Goal: Task Accomplishment & Management: Use online tool/utility

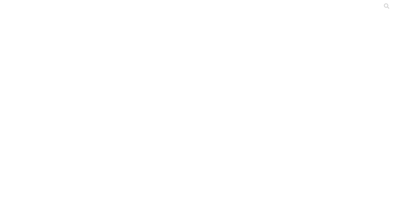
type input "ago25"
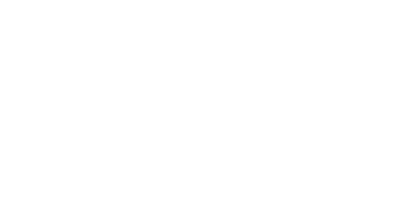
type input "ago25"
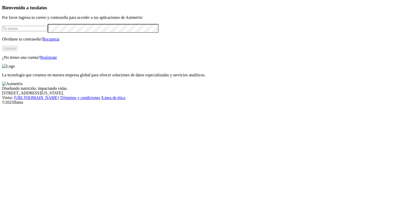
type input "[PERSON_NAME][EMAIL_ADDRESS][PERSON_NAME][DOMAIN_NAME]"
click at [18, 51] on button "Ingresa" at bounding box center [9, 48] width 15 height 5
